Goal: Browse casually

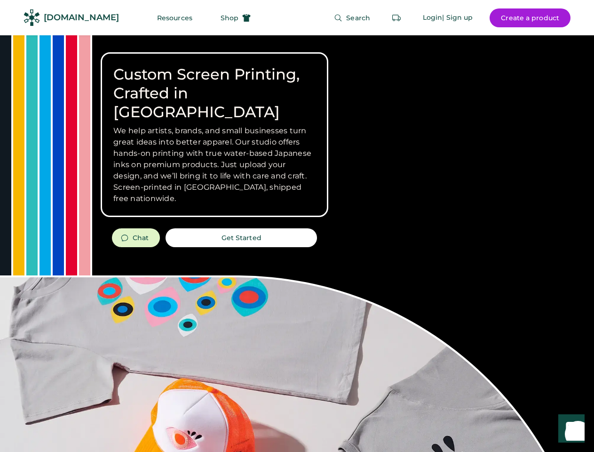
click at [297, 226] on div "Custom Screen Printing, Crafted in [GEOGRAPHIC_DATA] We help artists, brands, a…" at bounding box center [297, 333] width 594 height 597
click at [297, 243] on div "Custom Screen Printing, Crafted in [GEOGRAPHIC_DATA] We help artists, brands, a…" at bounding box center [297, 333] width 594 height 597
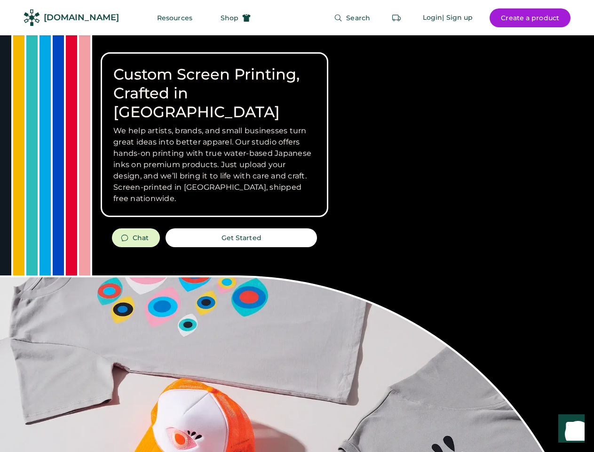
click at [297, 243] on div "Custom Screen Printing, Crafted in [GEOGRAPHIC_DATA] We help artists, brands, a…" at bounding box center [297, 333] width 594 height 597
click at [215, 135] on h3 "We help artists, brands, and small businesses turn great ideas into better appa…" at bounding box center [214, 164] width 202 height 79
click at [215, 125] on h3 "We help artists, brands, and small businesses turn great ideas into better appa…" at bounding box center [214, 164] width 202 height 79
click at [215, 84] on h1 "Custom Screen Printing, Crafted in [GEOGRAPHIC_DATA]" at bounding box center [214, 93] width 202 height 56
